Goal: Task Accomplishment & Management: Manage account settings

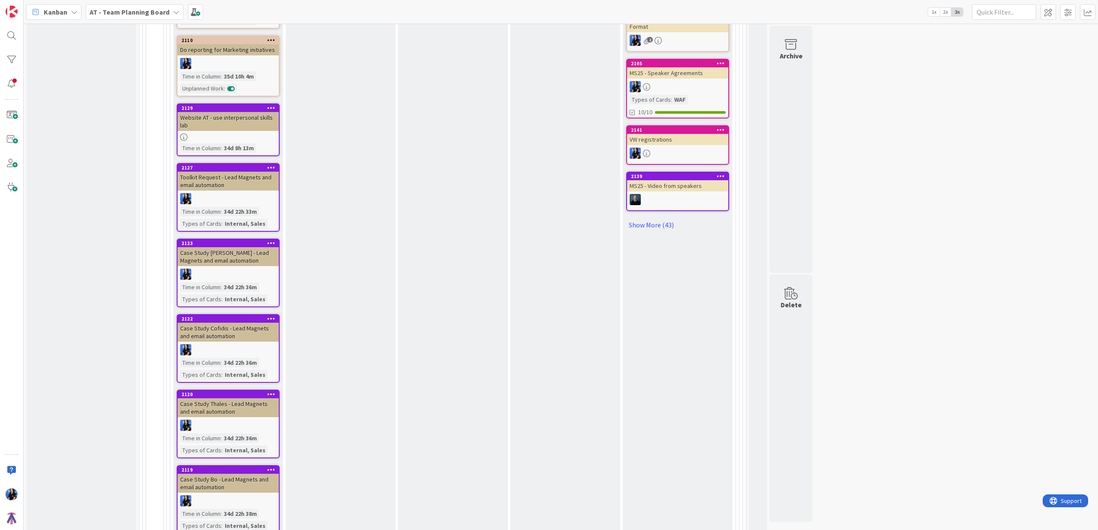
scroll to position [1146, 0]
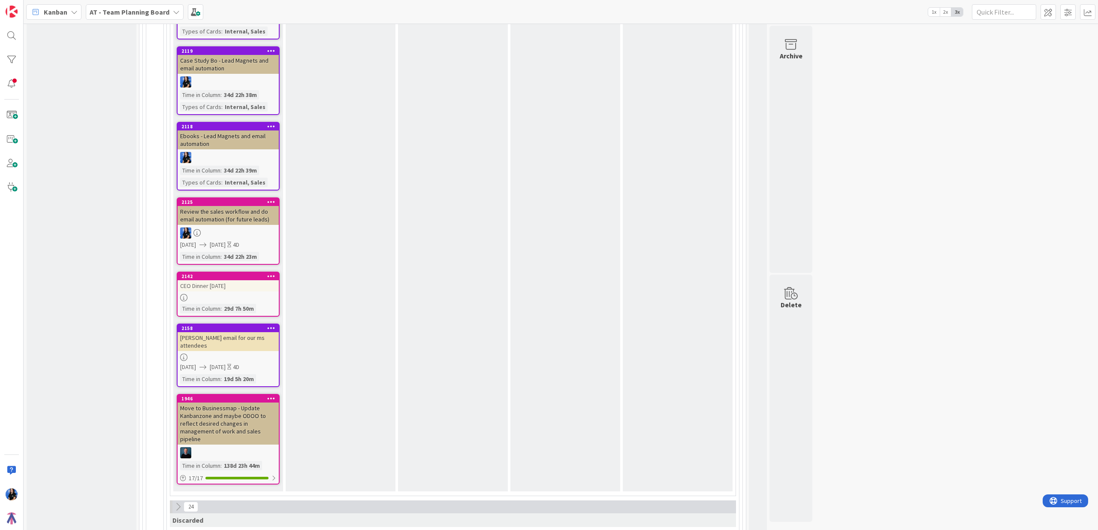
click at [228, 280] on div "CEO Dinner [DATE]" at bounding box center [228, 285] width 101 height 11
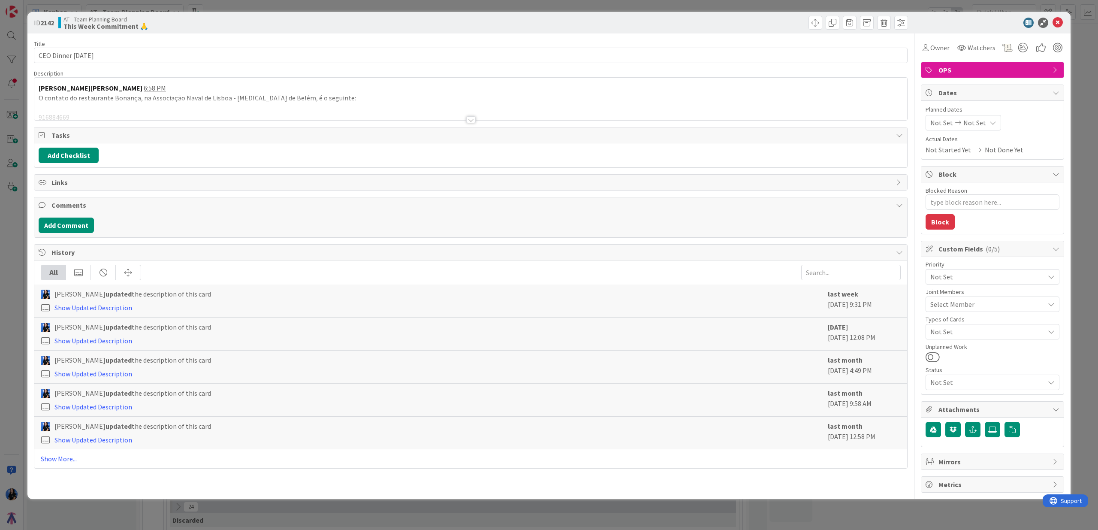
type textarea "x"
drag, startPoint x: 480, startPoint y: 119, endPoint x: 471, endPoint y: 121, distance: 9.2
click at [478, 120] on div at bounding box center [470, 109] width 873 height 22
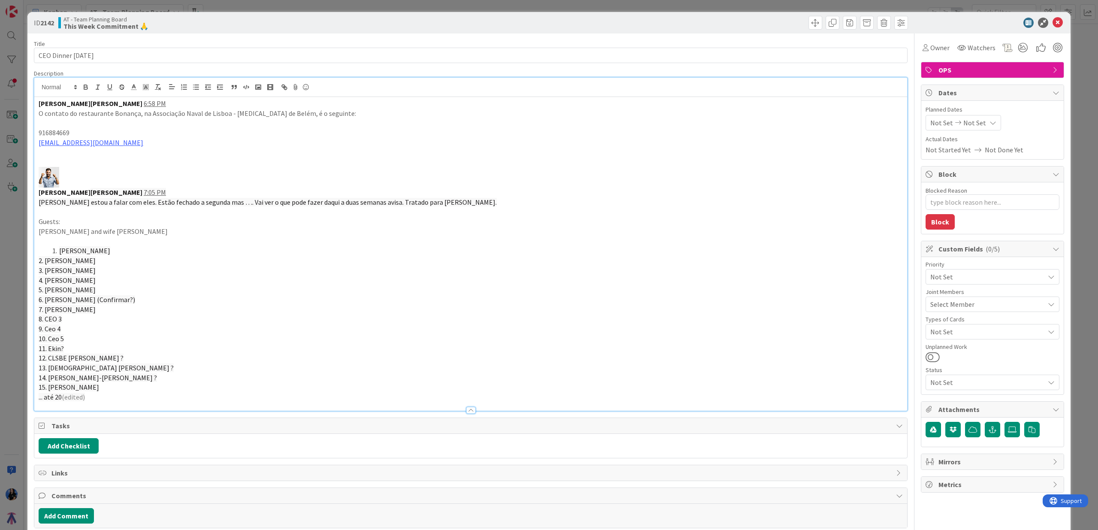
click at [471, 121] on p at bounding box center [471, 123] width 865 height 10
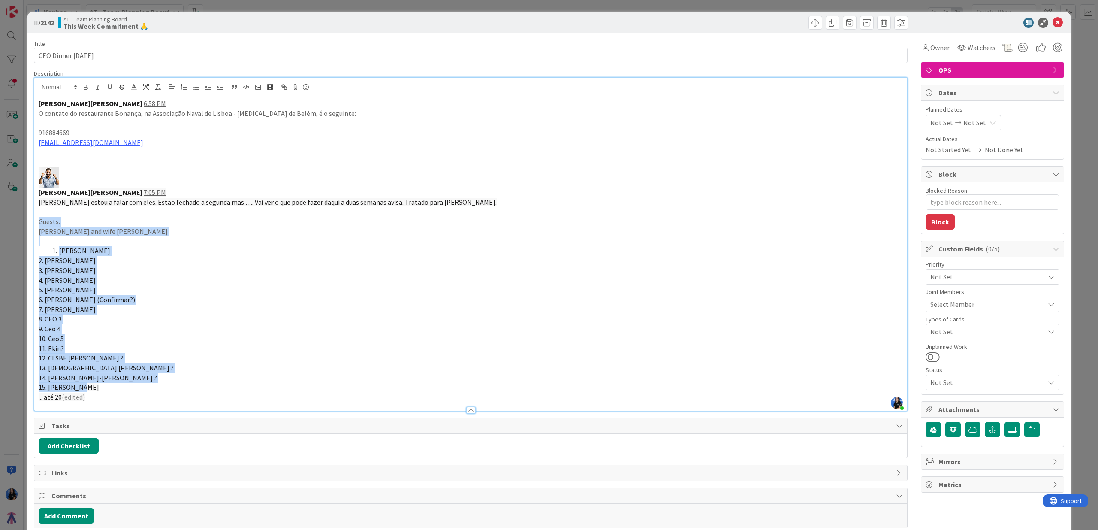
drag, startPoint x: 37, startPoint y: 221, endPoint x: 139, endPoint y: 388, distance: 196.0
click at [139, 388] on div "[PERSON_NAME] 6:58 PM O contato do restaurante [GEOGRAPHIC_DATA], na Associação…" at bounding box center [470, 254] width 873 height 314
copy div "Guests: [PERSON_NAME] and wife [PERSON_NAME] [PERSON_NAME] 2. [PERSON_NAME] 3. …"
